Goal: Task Accomplishment & Management: Use online tool/utility

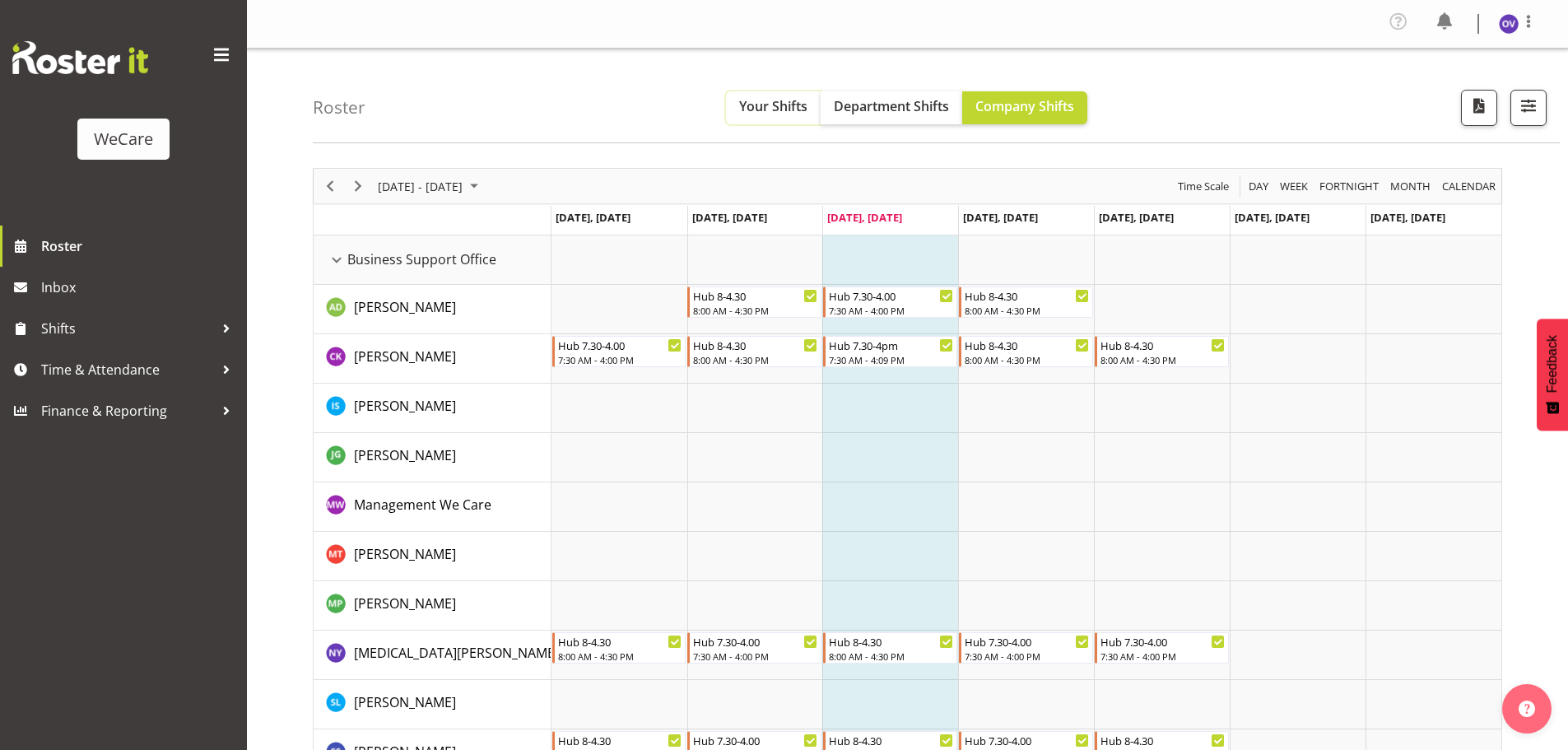
click at [759, 114] on span "Your Shifts" at bounding box center [774, 107] width 69 height 19
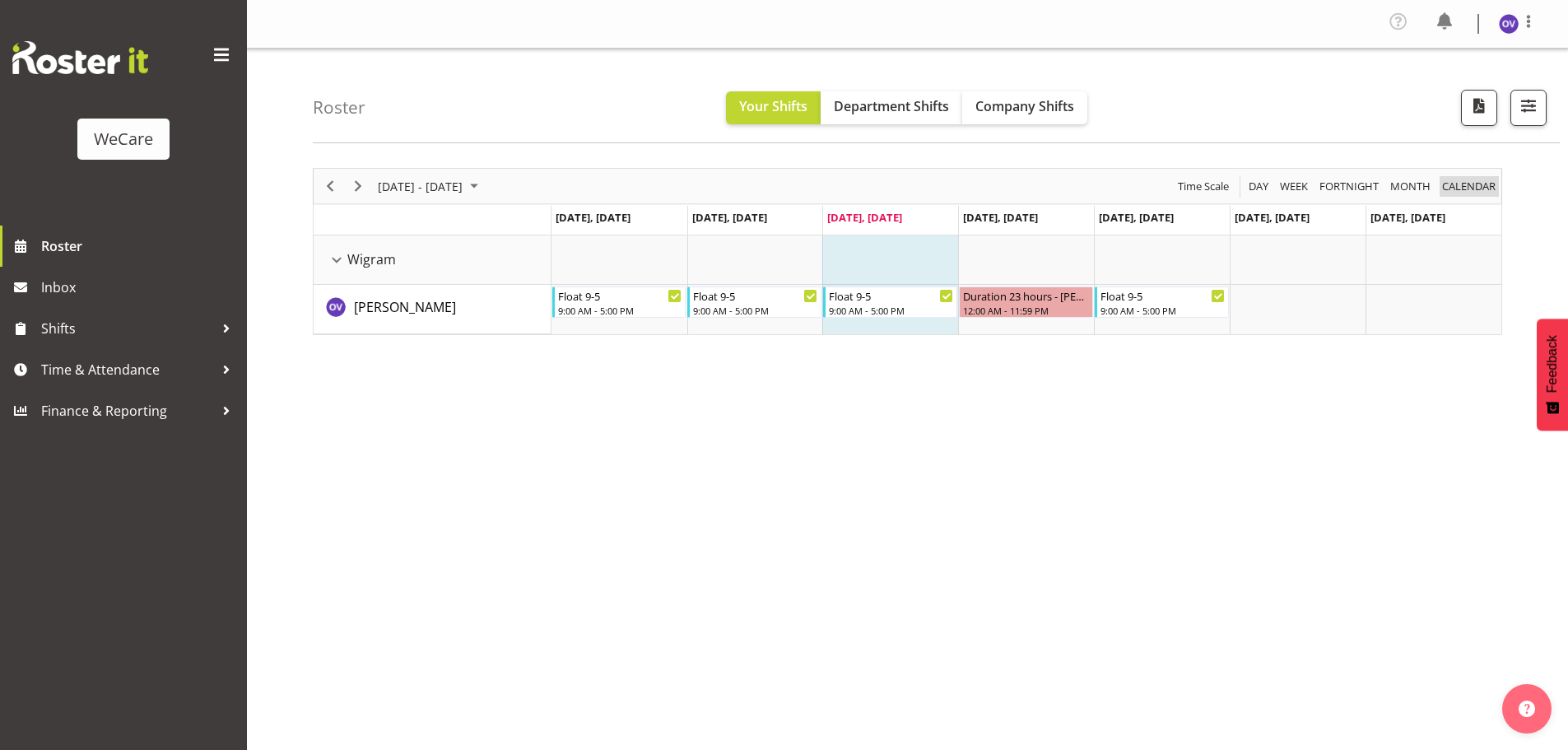
click at [1476, 188] on span "calendar" at bounding box center [1469, 187] width 57 height 20
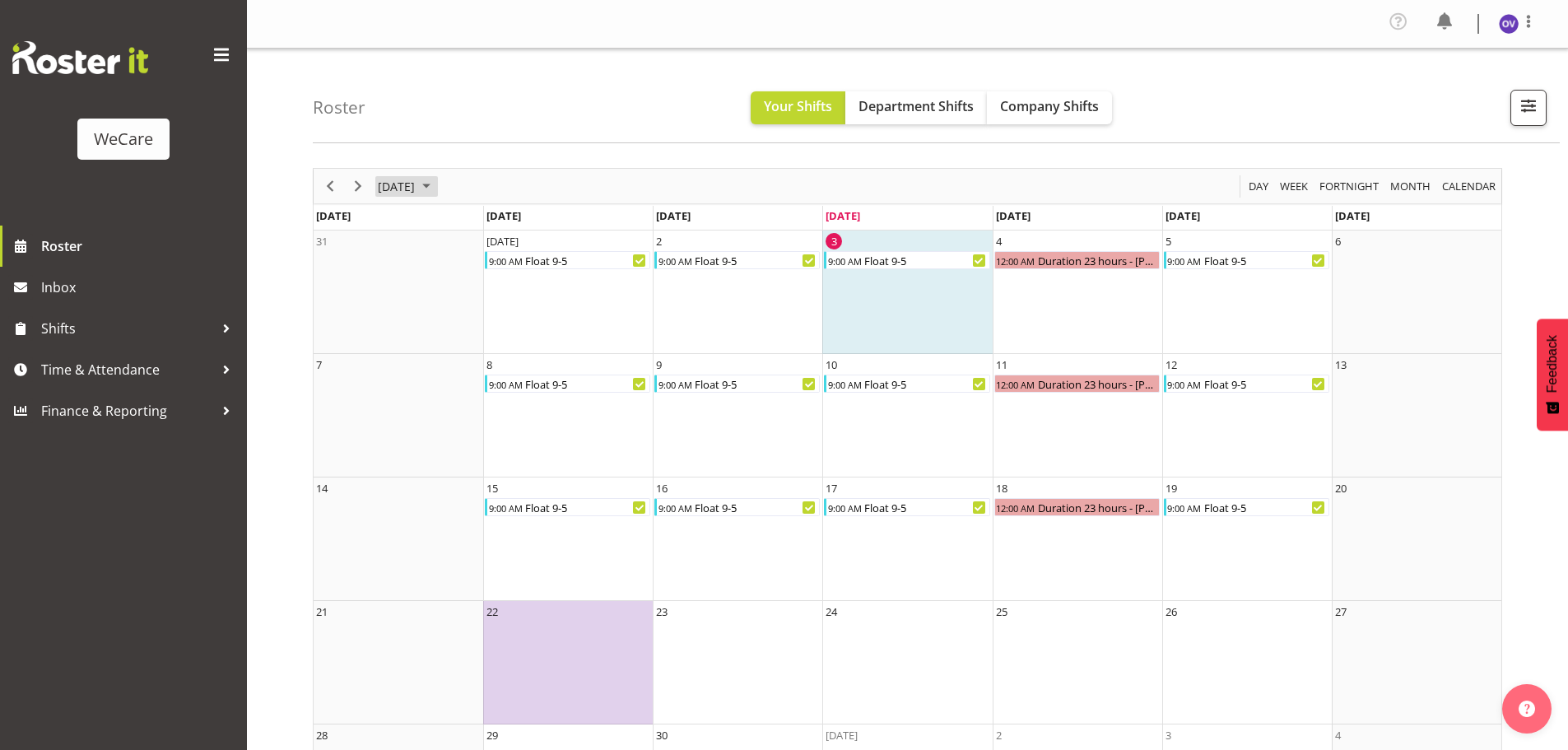
click at [417, 190] on span "[DATE]" at bounding box center [396, 187] width 40 height 20
click at [456, 375] on span "Oct" at bounding box center [451, 371] width 37 height 37
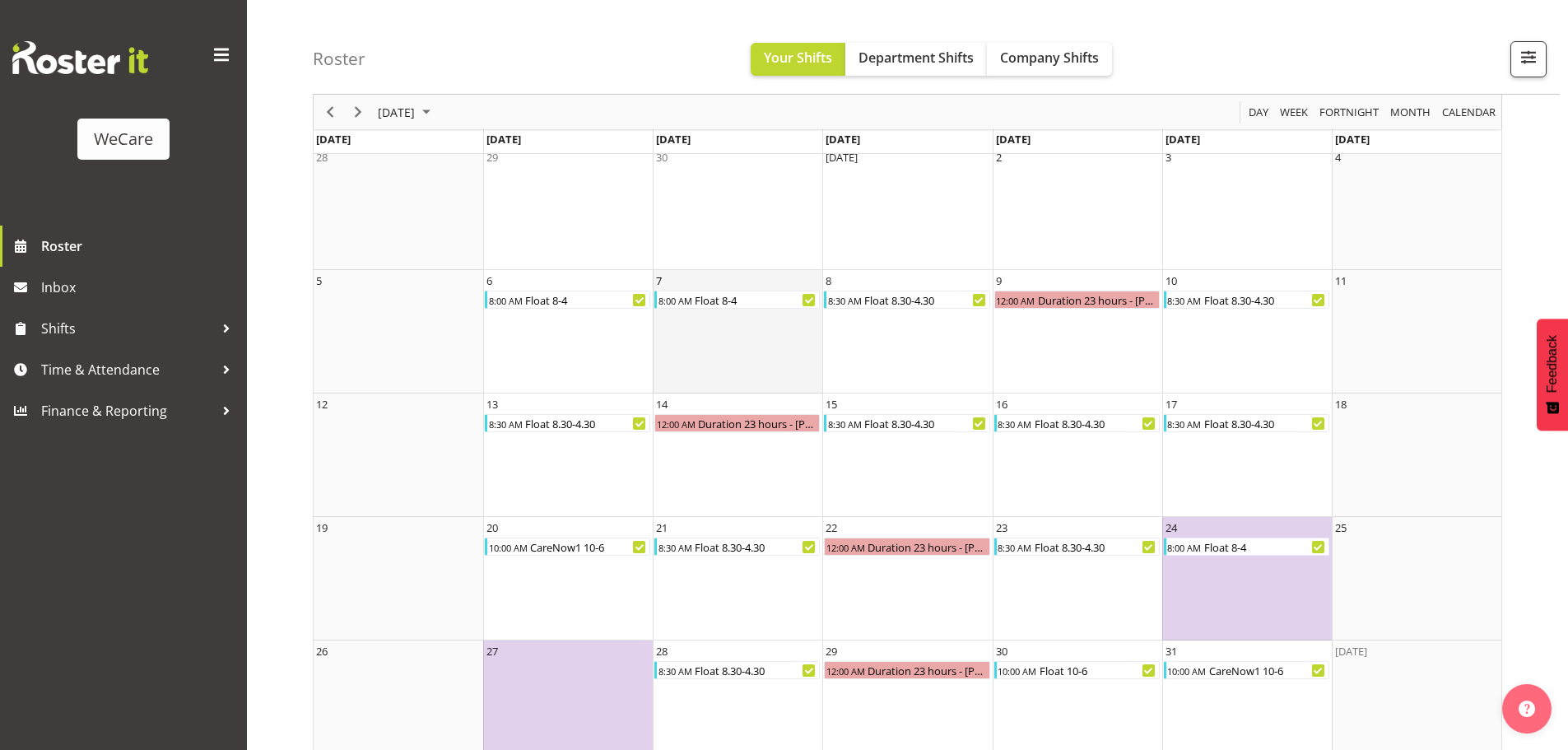
scroll to position [111, 0]
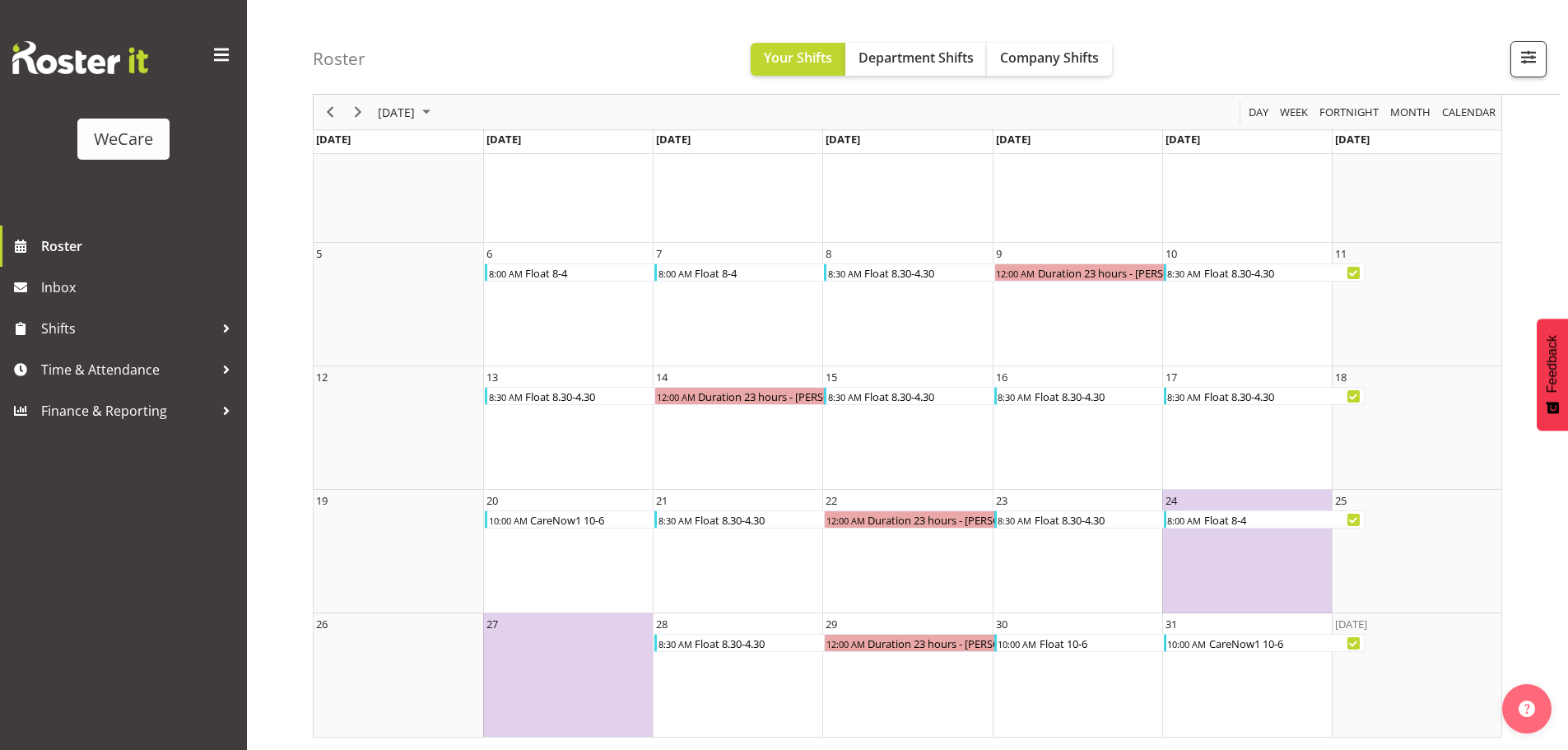
click at [1253, 66] on div "Roster Your Shifts Department Shifts Company Shifts All Locations Clear Busines…" at bounding box center [936, 47] width 1247 height 95
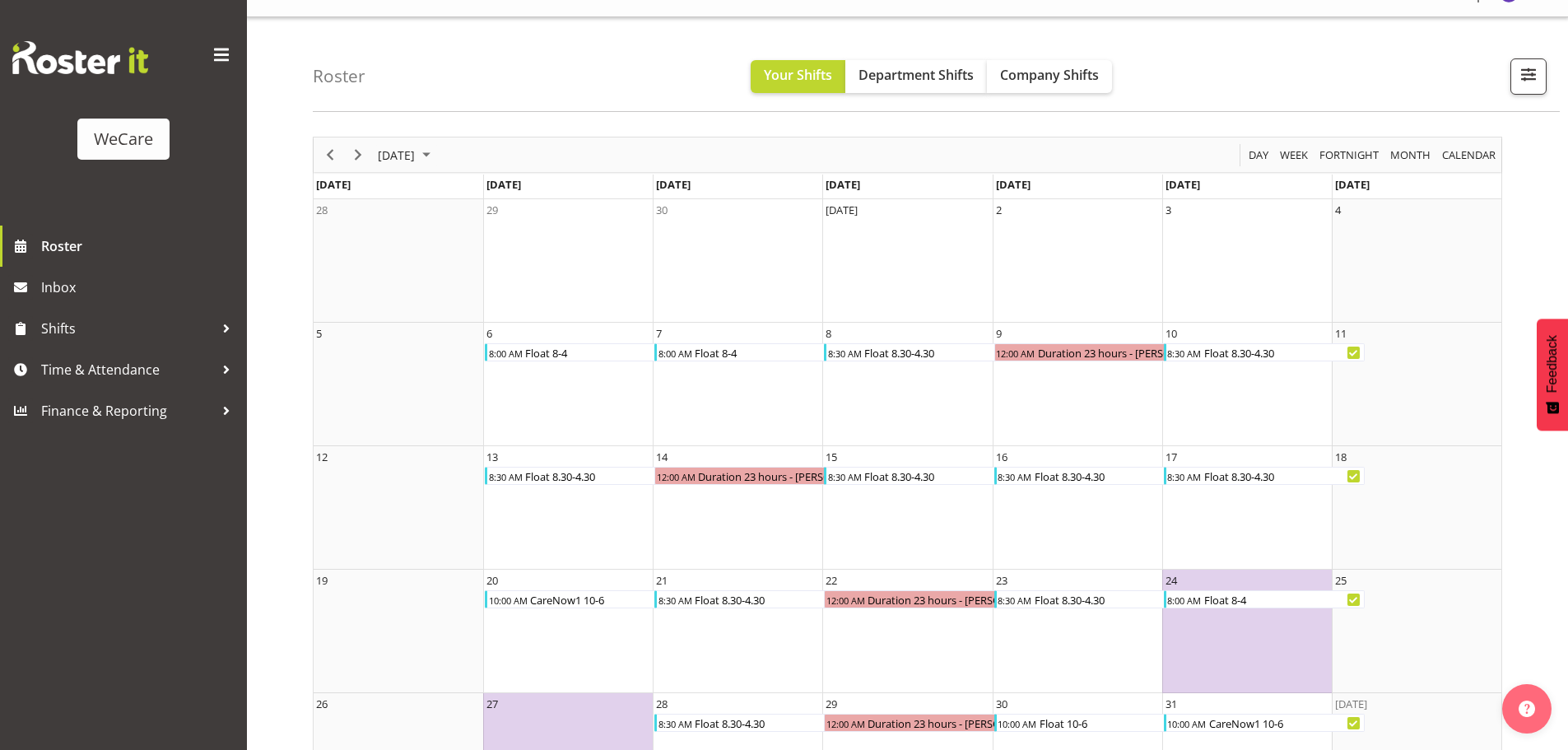
scroll to position [0, 0]
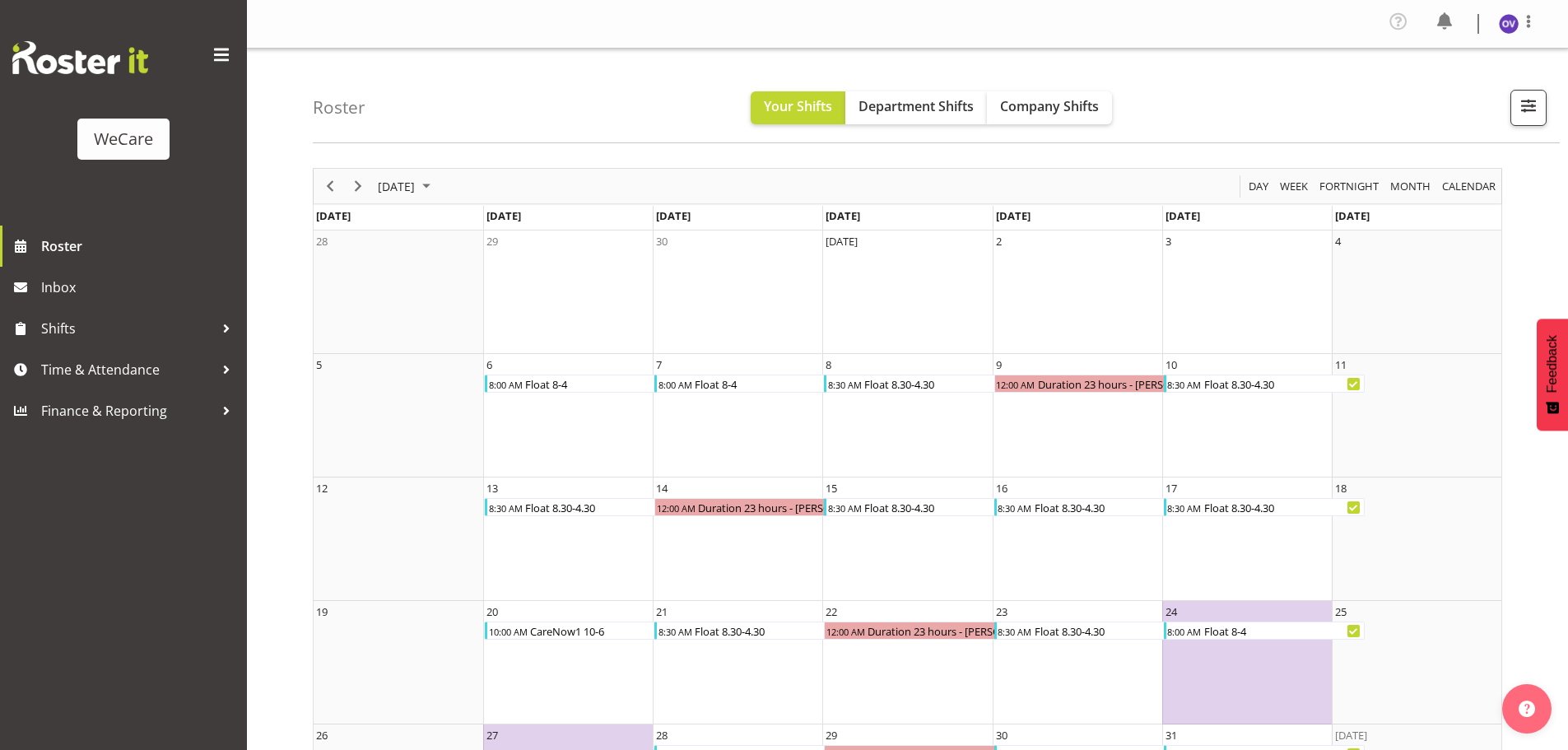
click at [364, 198] on div "of October 2025" at bounding box center [358, 186] width 28 height 34
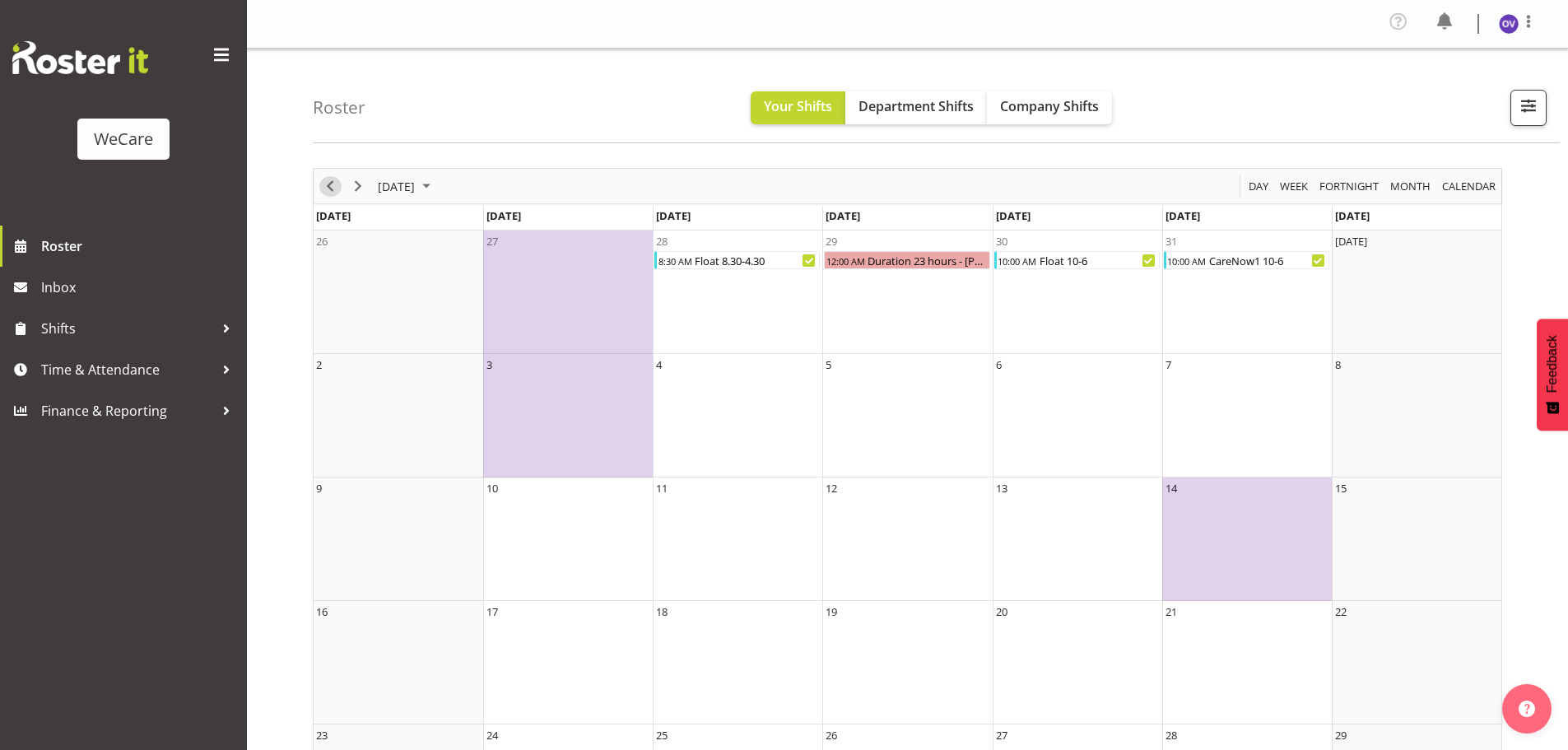
click at [332, 187] on span "Previous" at bounding box center [329, 187] width 19 height 20
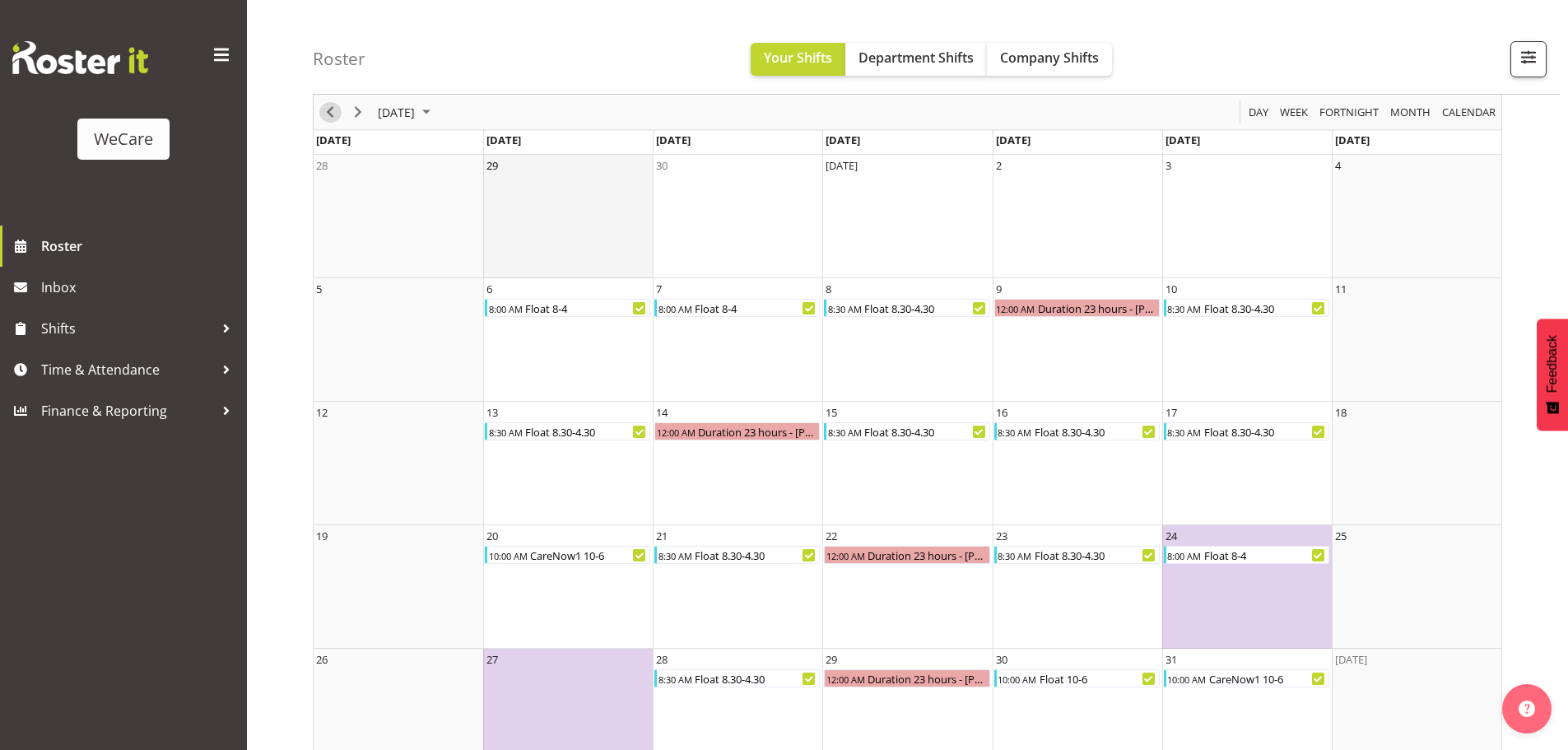
scroll to position [111, 0]
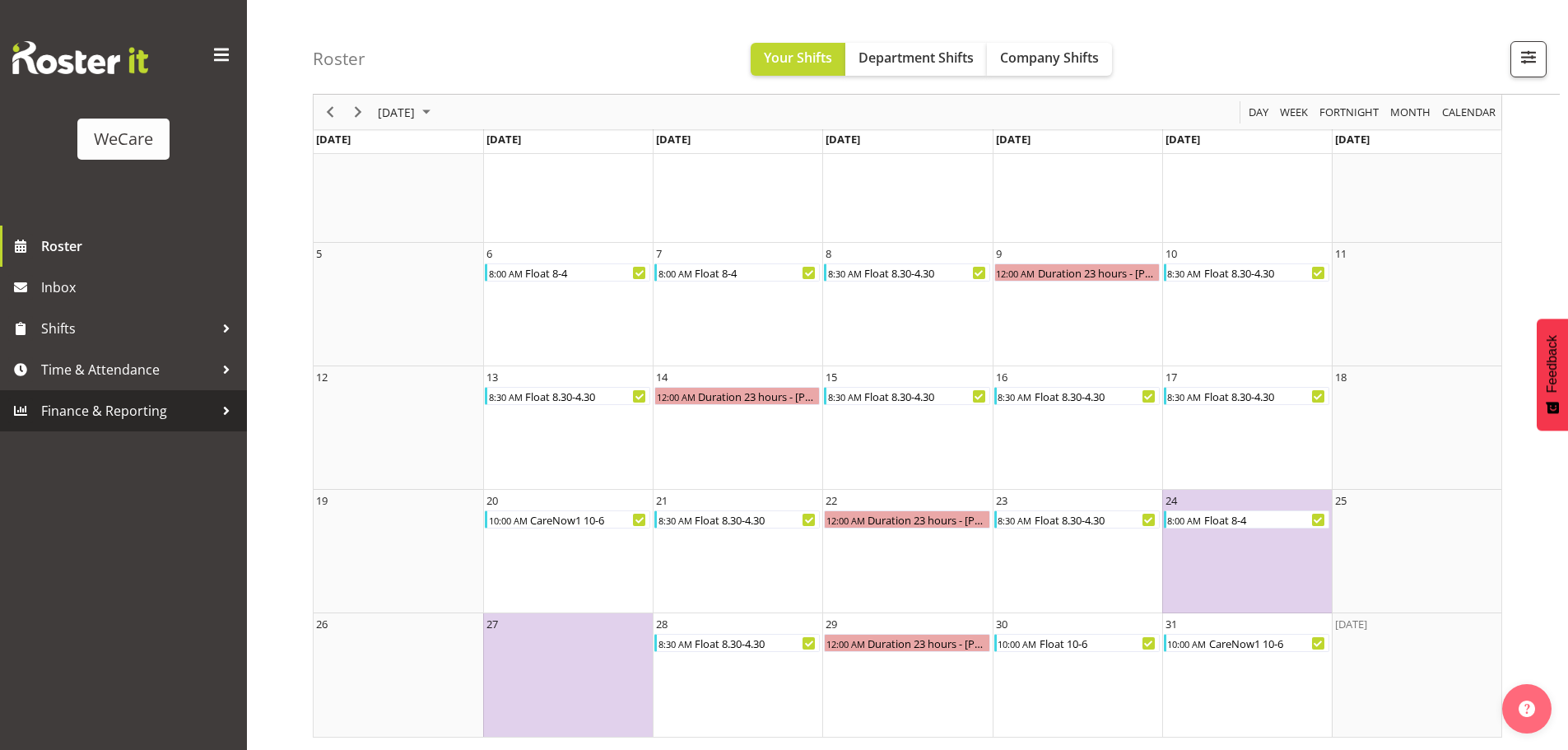
click at [143, 411] on span "Finance & Reporting" at bounding box center [127, 410] width 173 height 25
click at [125, 369] on span "Time & Attendance" at bounding box center [127, 369] width 173 height 25
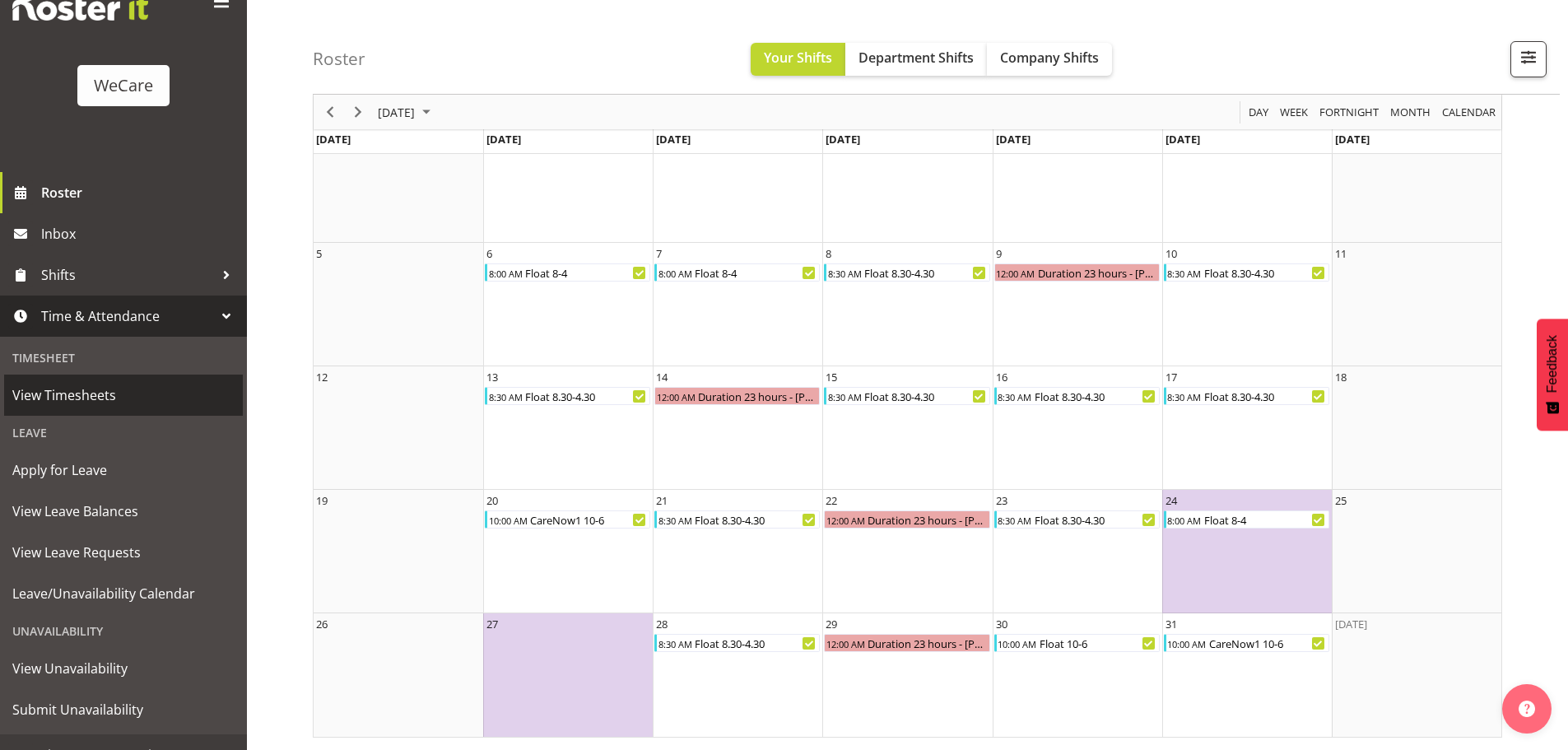
scroll to position [79, 0]
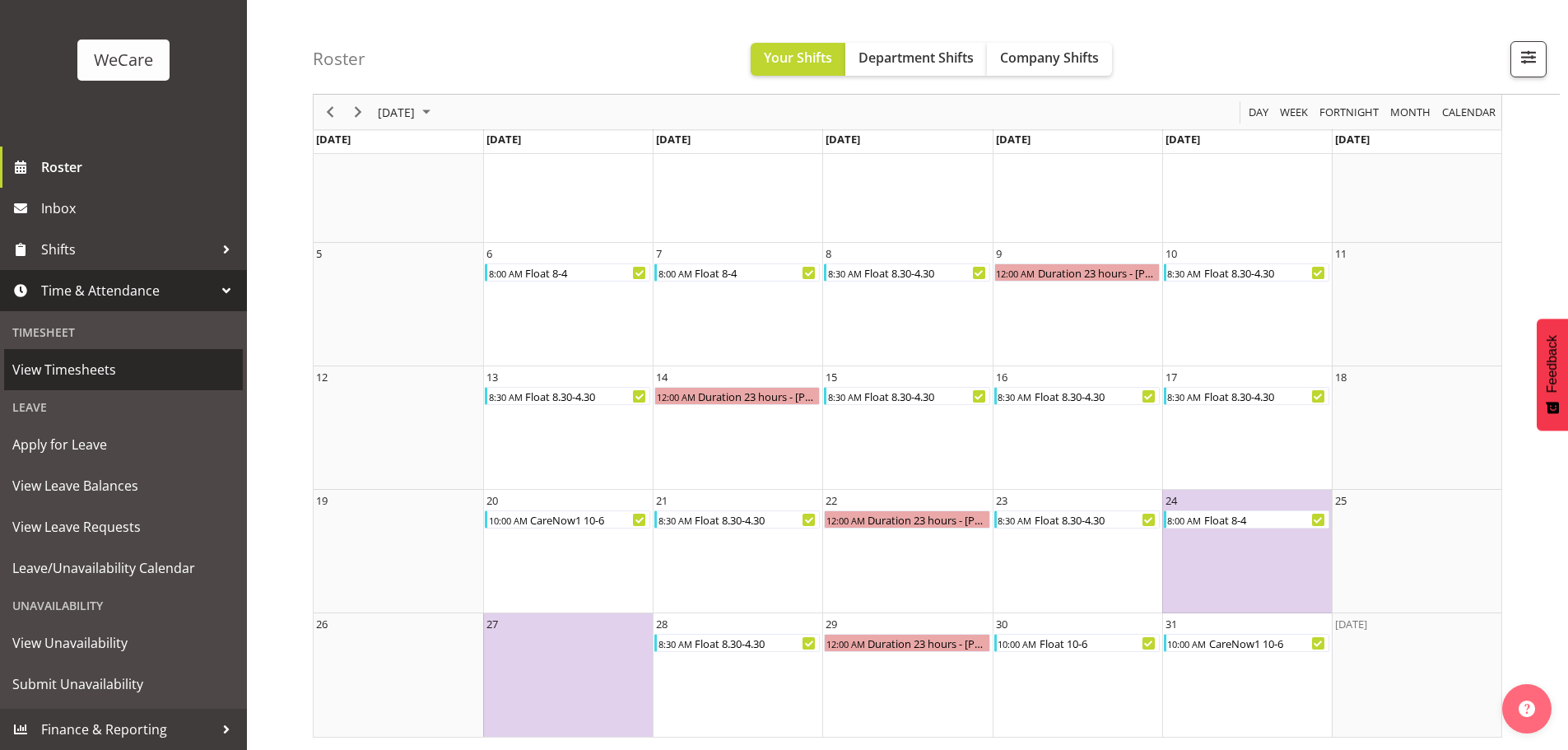
click at [128, 369] on span "View Timesheets" at bounding box center [123, 369] width 223 height 25
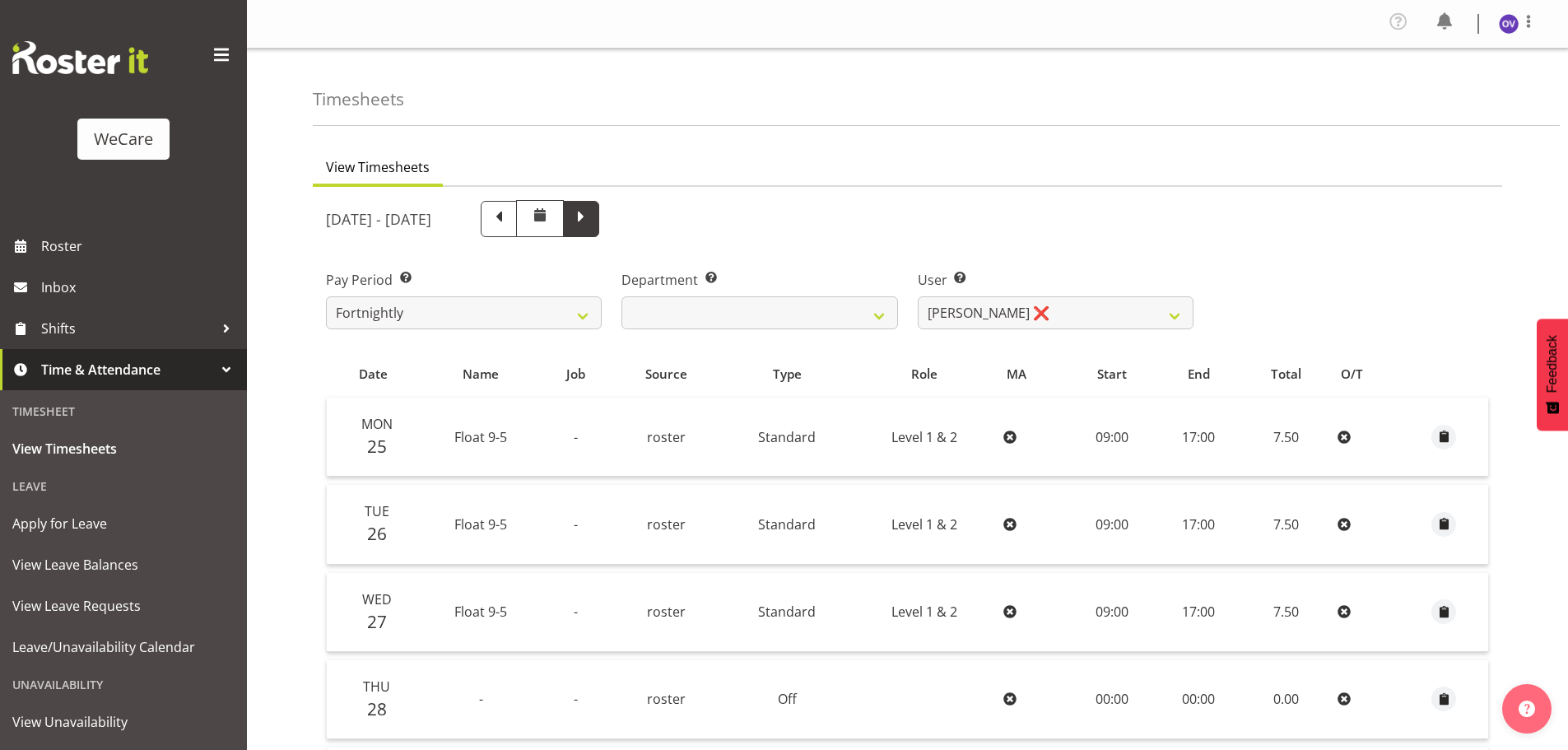
click at [592, 212] on span at bounding box center [581, 217] width 21 height 21
select select
